Goal: Check status: Check status

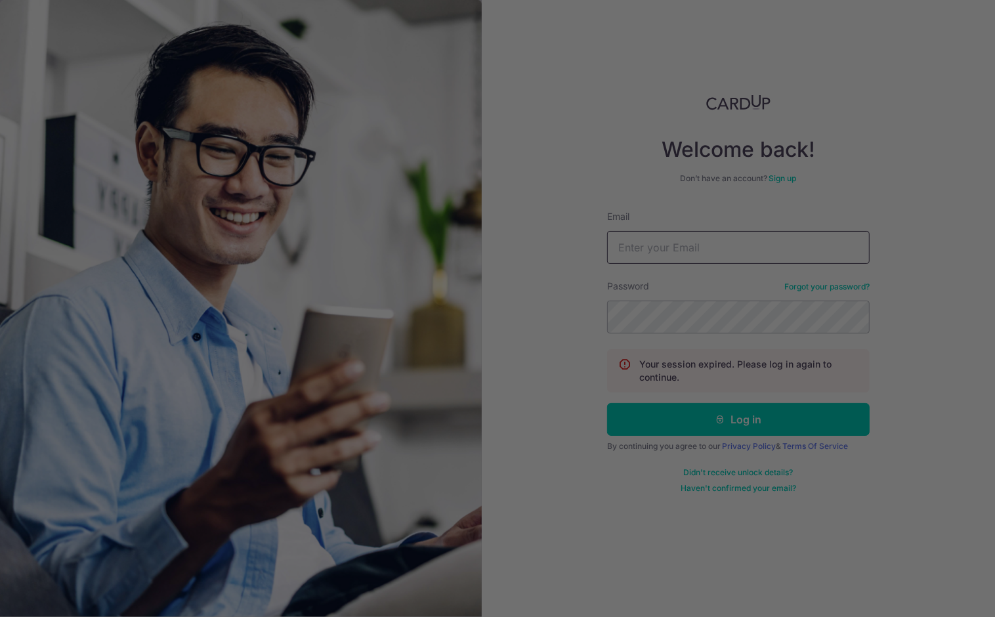
type input "[PERSON_NAME][EMAIL_ADDRESS][PERSON_NAME][DOMAIN_NAME]"
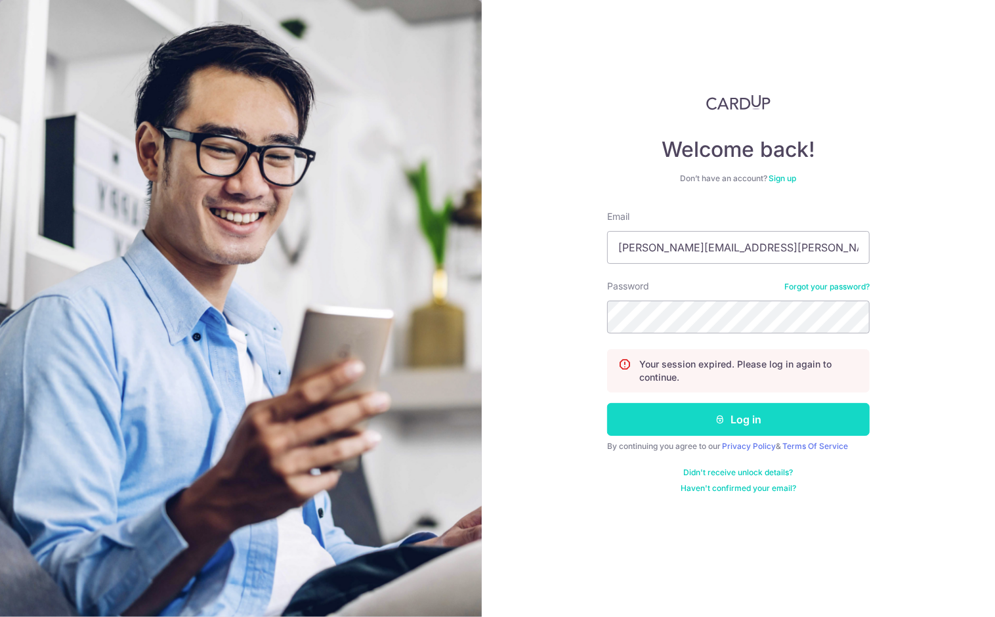
click at [721, 419] on icon "submit" at bounding box center [721, 419] width 11 height 11
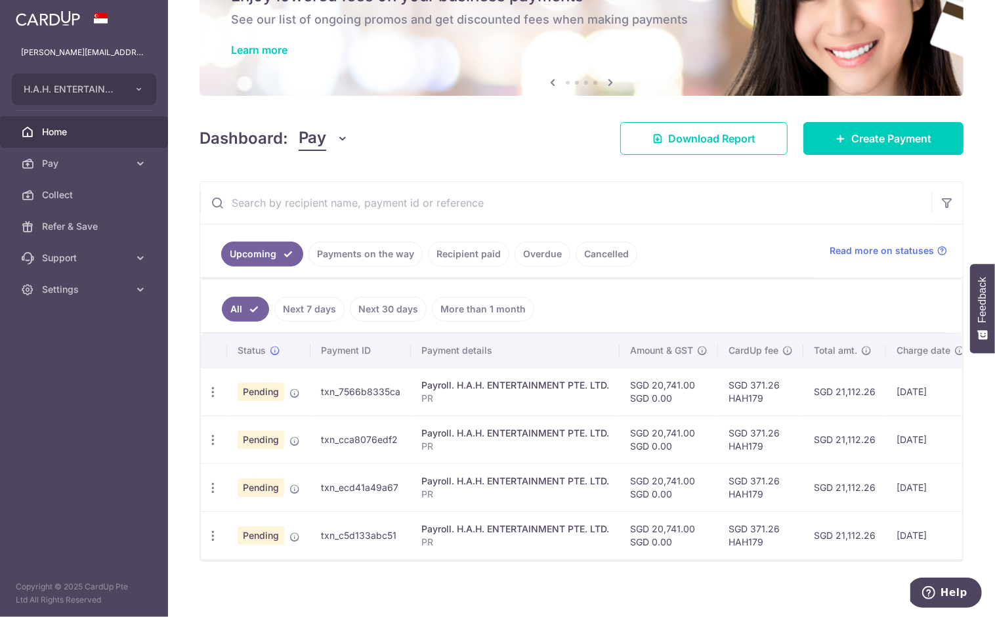
scroll to position [73, 0]
click at [468, 251] on link "Recipient paid" at bounding box center [468, 253] width 81 height 25
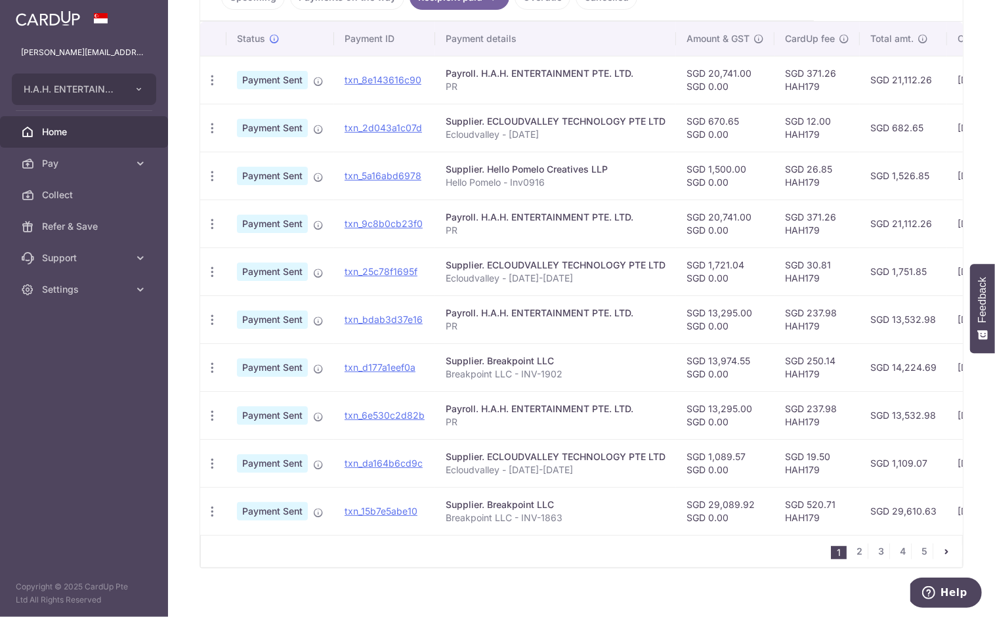
scroll to position [337, 0]
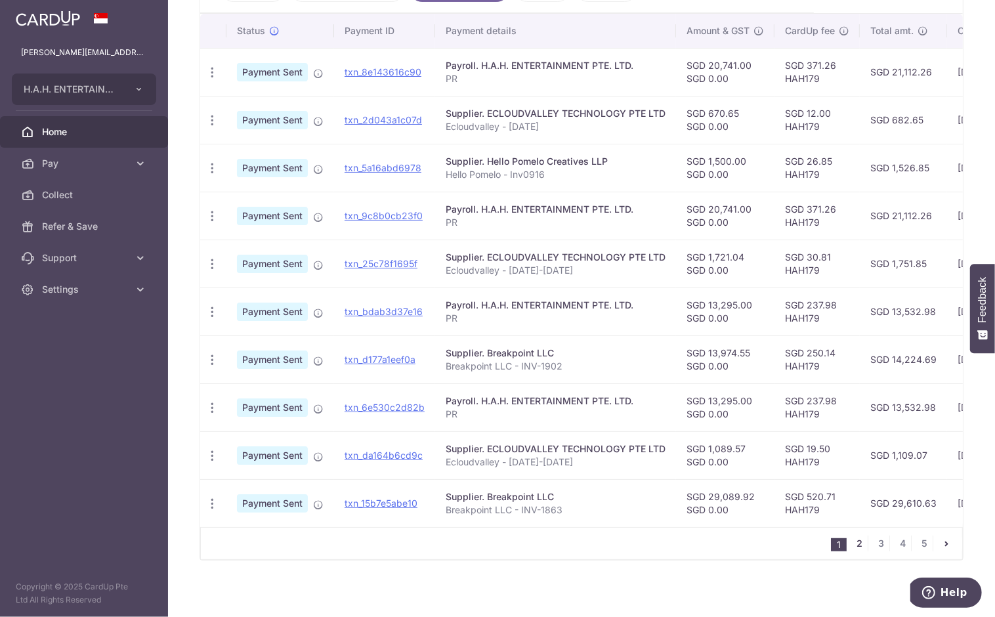
click at [863, 536] on link "2" at bounding box center [860, 544] width 16 height 16
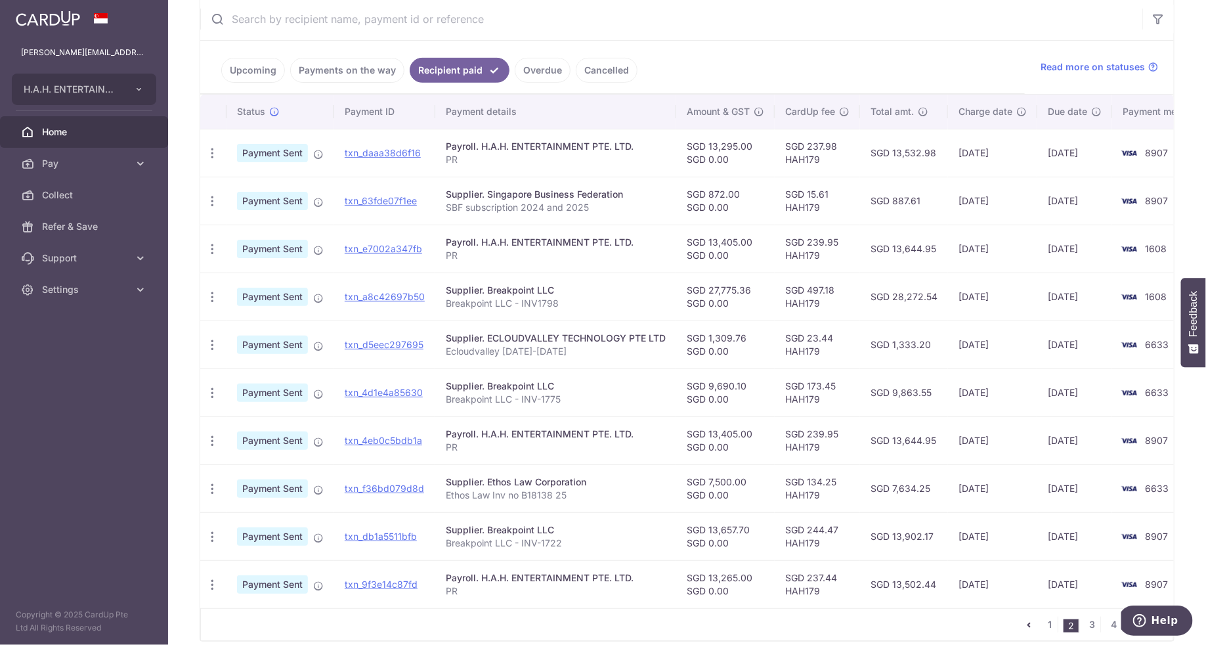
scroll to position [309, 0]
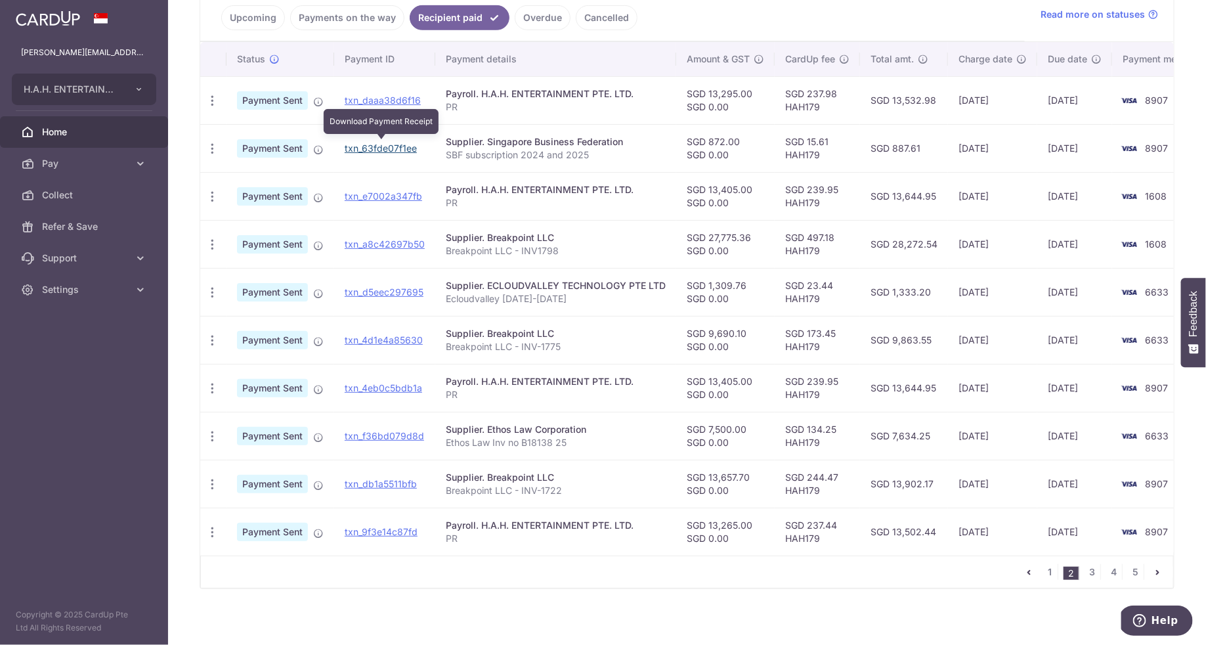
click at [410, 142] on link "txn_63fde07f1ee" at bounding box center [381, 147] width 72 height 11
click at [675, 19] on ul "Upcoming Payments on the way Recipient paid Overdue Cancelled" at bounding box center [612, 14] width 824 height 53
